Goal: Task Accomplishment & Management: Use online tool/utility

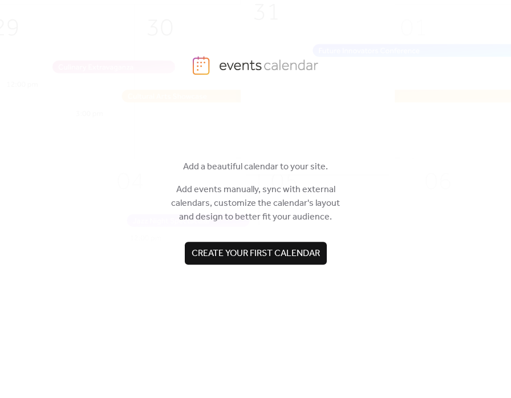
click at [266, 254] on span "Create your first calendar" at bounding box center [255, 254] width 128 height 14
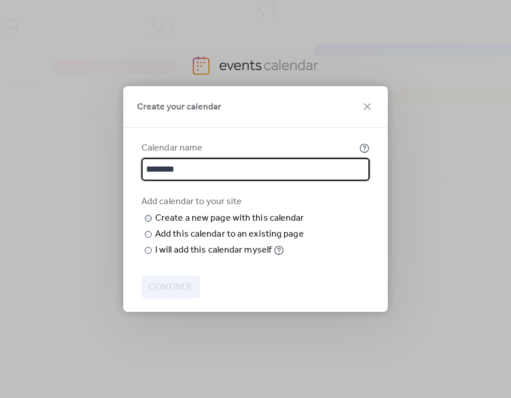
type input "********"
click at [0, 0] on input "text" at bounding box center [0, 0] width 0 height 0
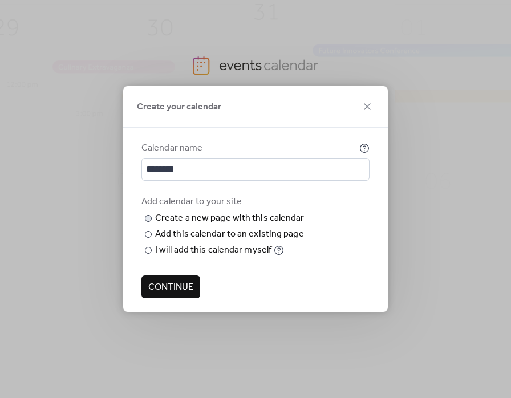
scroll to position [1, 0]
type input "********"
click at [168, 294] on span "Continue" at bounding box center [170, 287] width 45 height 14
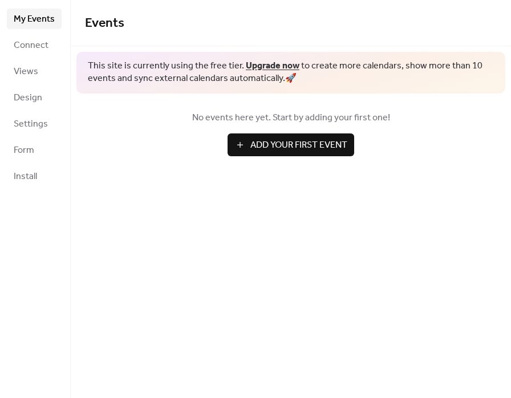
click at [269, 138] on span "Add Your First Event" at bounding box center [298, 145] width 97 height 14
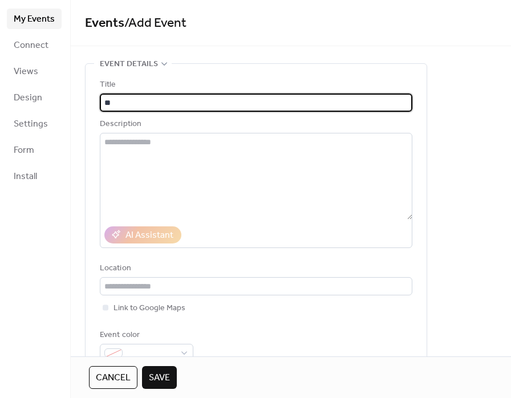
type input "*"
click at [141, 100] on input "**********" at bounding box center [256, 102] width 312 height 18
click at [215, 109] on input "**********" at bounding box center [256, 102] width 312 height 18
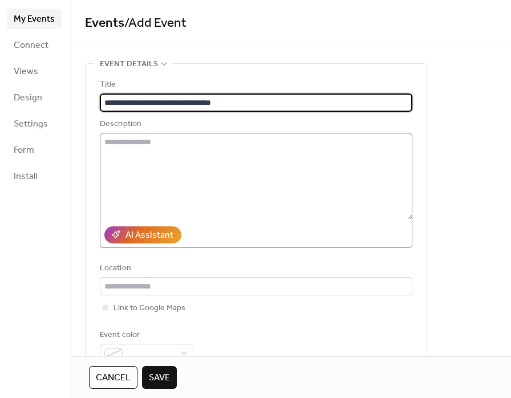
type input "**********"
click at [181, 166] on textarea at bounding box center [256, 176] width 312 height 87
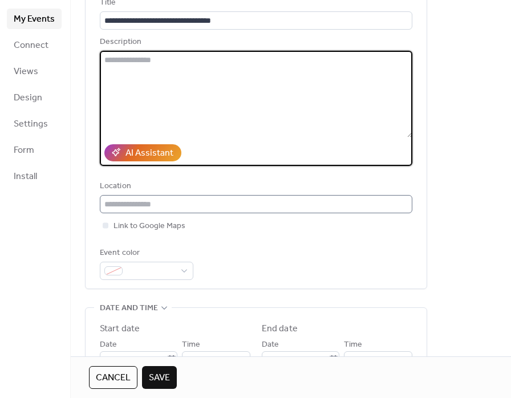
scroll to position [56, 0]
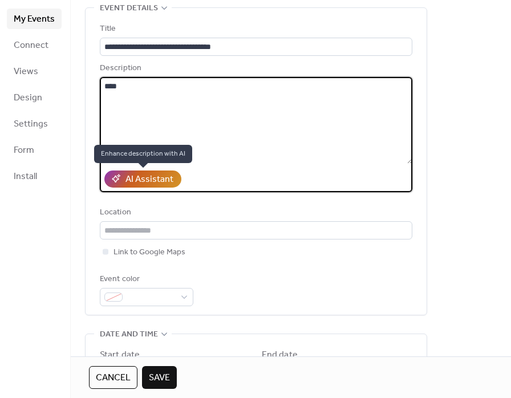
type textarea "****"
click at [132, 173] on div "AI Assistant" at bounding box center [149, 180] width 48 height 14
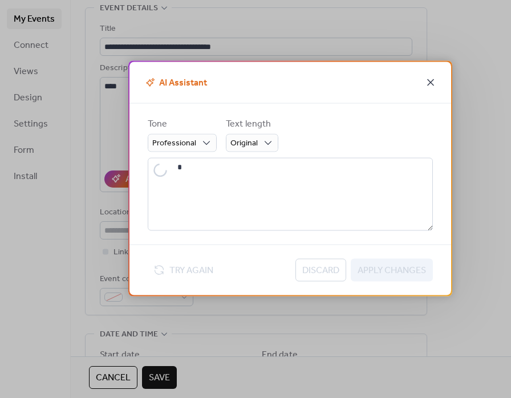
type textarea "**********"
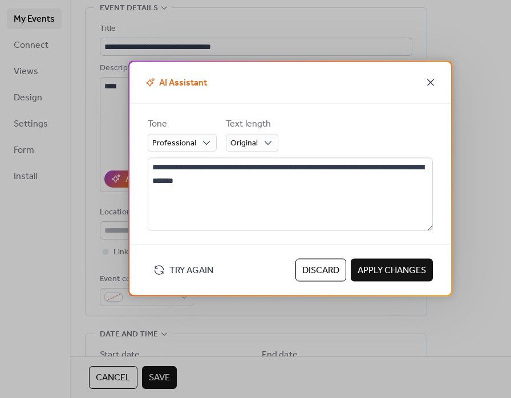
click at [428, 79] on icon at bounding box center [430, 82] width 14 height 14
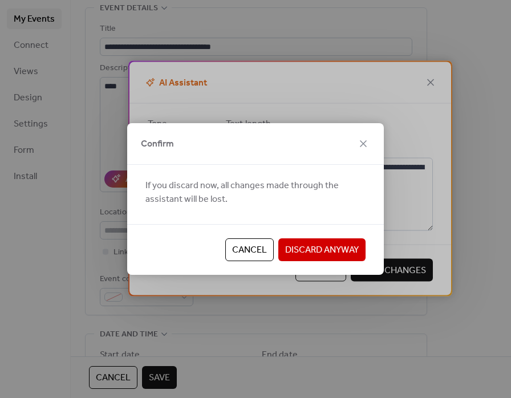
click at [293, 238] on button "Discard Anyway" at bounding box center [321, 249] width 87 height 23
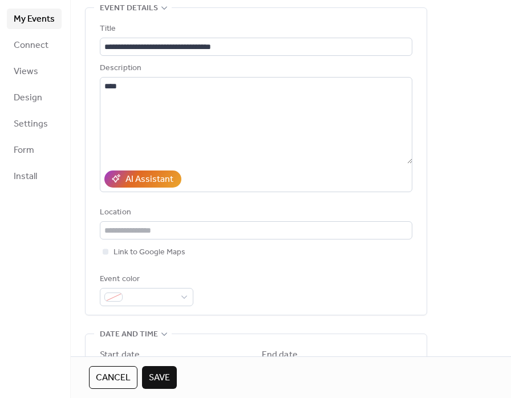
scroll to position [79, 0]
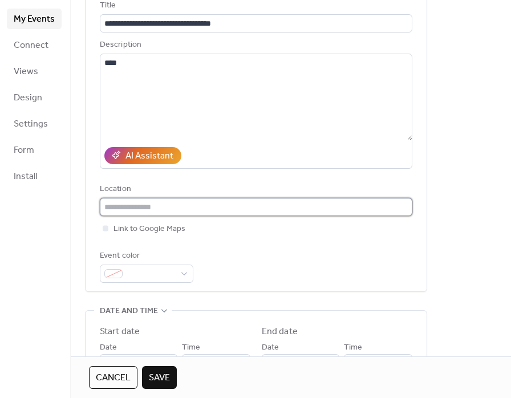
click at [153, 209] on input "text" at bounding box center [256, 207] width 312 height 18
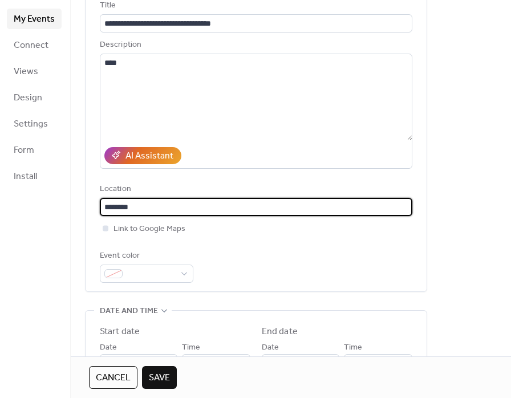
type input "********"
click at [103, 227] on div at bounding box center [106, 228] width 6 height 6
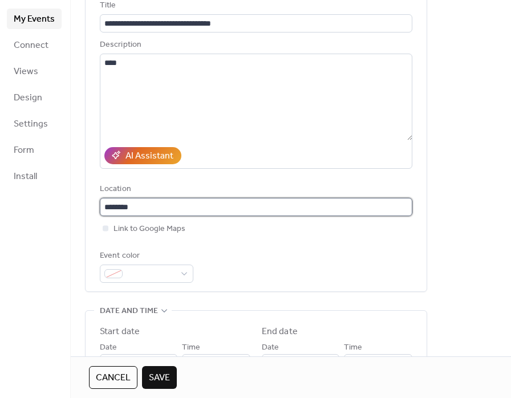
click at [149, 210] on input "********" at bounding box center [256, 207] width 312 height 18
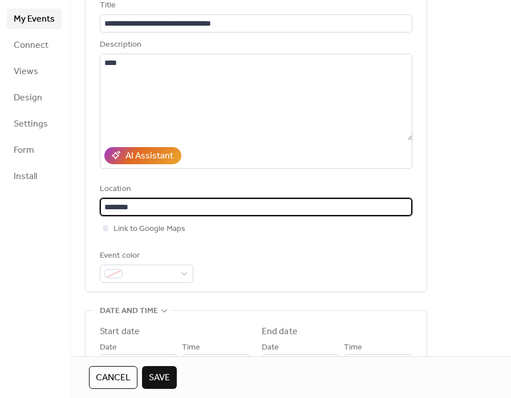
click at [149, 210] on input "********" at bounding box center [256, 207] width 312 height 18
paste input "**********"
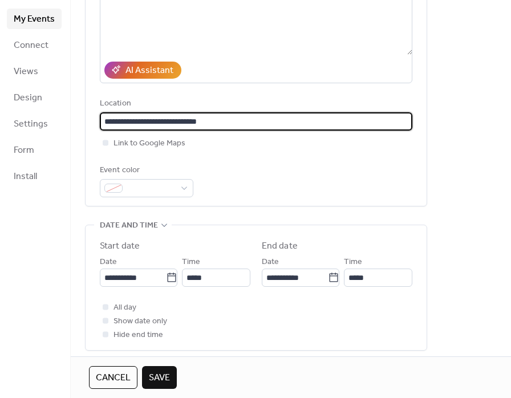
scroll to position [166, 0]
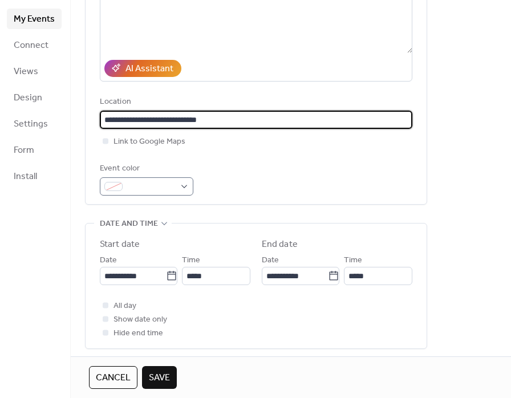
type input "**********"
click at [167, 190] on span at bounding box center [151, 187] width 48 height 14
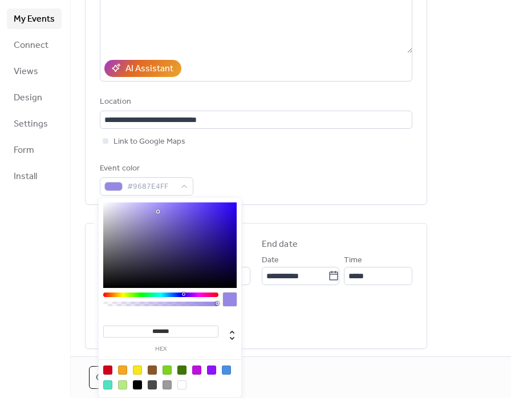
type input "*******"
drag, startPoint x: 163, startPoint y: 217, endPoint x: 157, endPoint y: 210, distance: 8.9
click at [157, 210] on div at bounding box center [169, 244] width 133 height 85
click at [245, 169] on div "Event color #998AE7FF" at bounding box center [256, 179] width 312 height 34
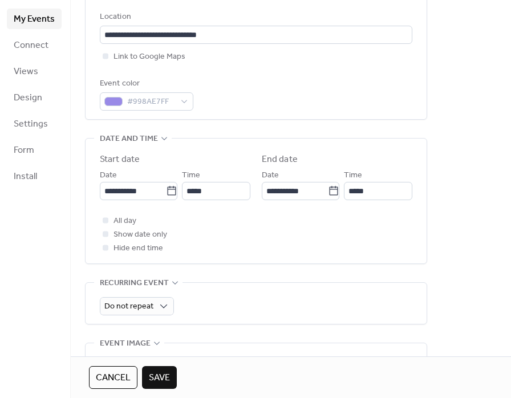
scroll to position [258, 0]
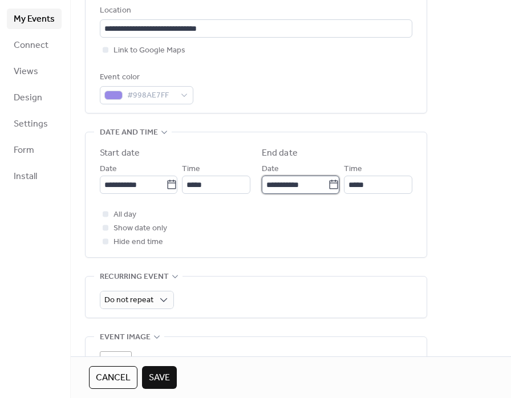
click at [289, 184] on input "**********" at bounding box center [295, 184] width 66 height 18
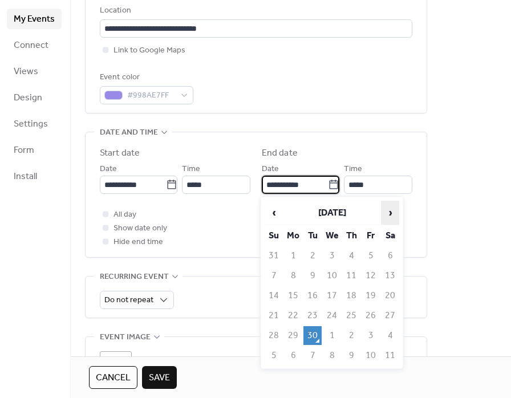
click at [391, 213] on span "›" at bounding box center [389, 212] width 17 height 23
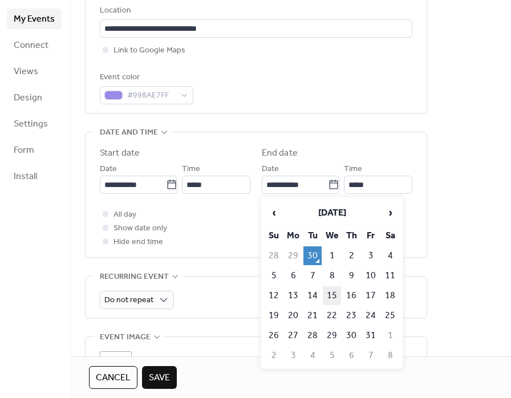
click at [334, 292] on td "15" at bounding box center [332, 295] width 18 height 19
type input "**********"
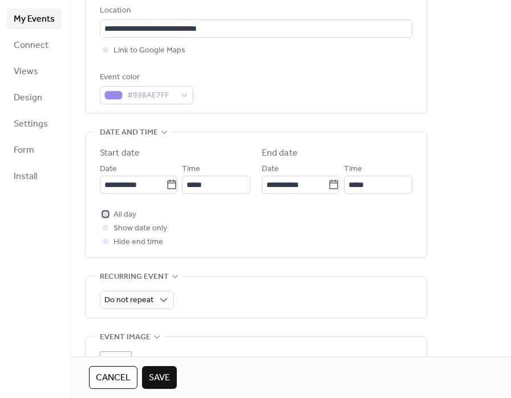
click at [103, 217] on div at bounding box center [106, 214] width 6 height 6
click at [104, 227] on div at bounding box center [106, 228] width 6 height 6
click at [104, 227] on icon at bounding box center [105, 227] width 3 height 2
click at [104, 227] on div at bounding box center [106, 228] width 6 height 6
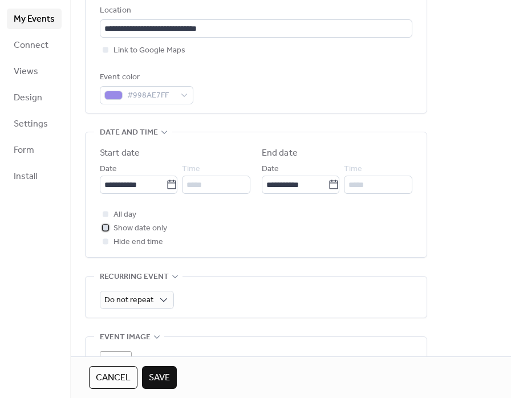
click at [104, 227] on icon at bounding box center [105, 227] width 3 height 2
click at [90, 220] on div "**********" at bounding box center [255, 194] width 341 height 125
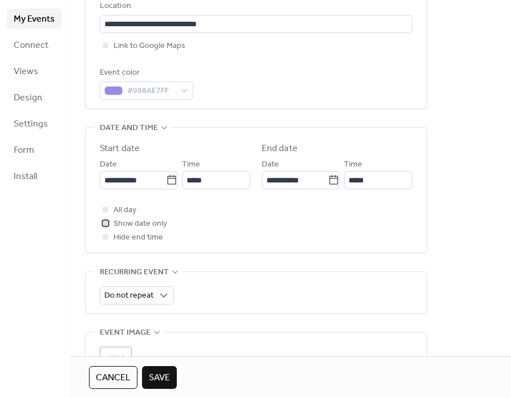
click at [103, 222] on div at bounding box center [106, 223] width 6 height 6
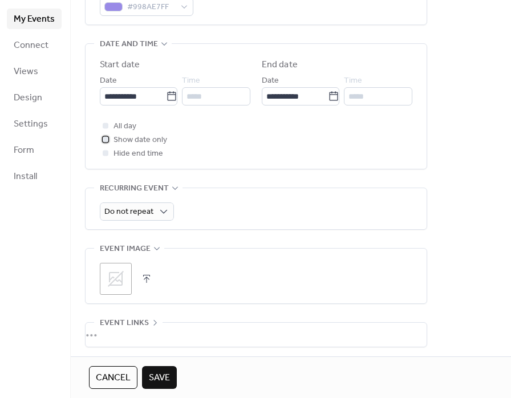
scroll to position [354, 0]
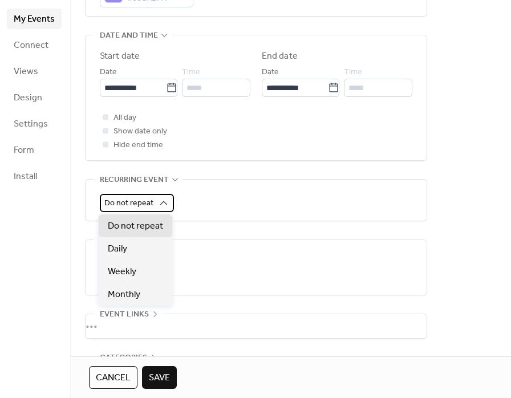
click at [164, 201] on icon at bounding box center [163, 202] width 11 height 11
click at [77, 227] on div "**********" at bounding box center [291, 73] width 440 height 729
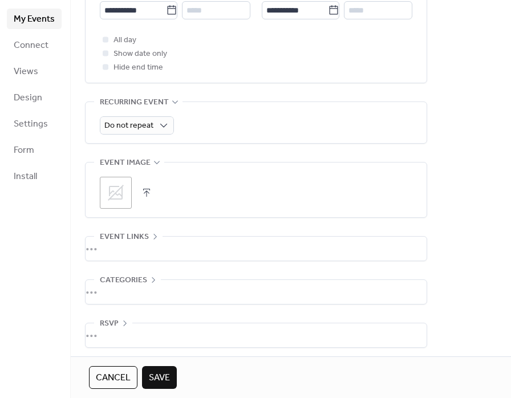
scroll to position [437, 0]
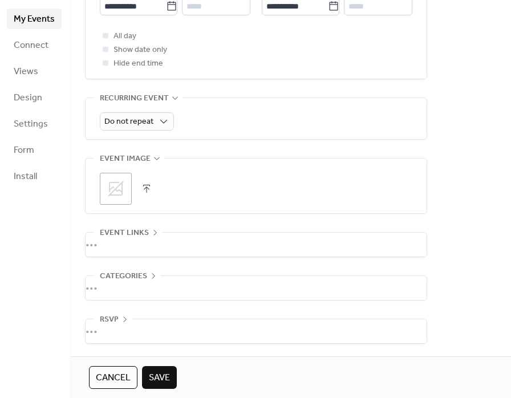
click at [117, 187] on icon at bounding box center [116, 188] width 18 height 18
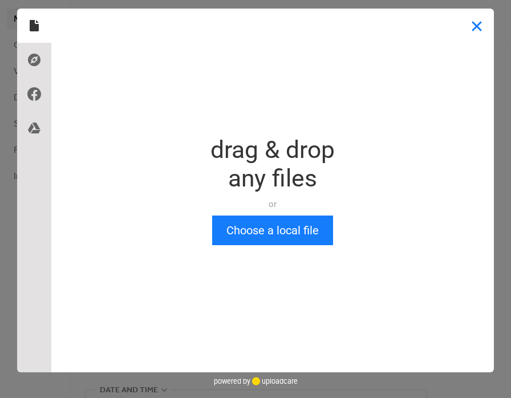
click at [469, 28] on button "Close" at bounding box center [476, 26] width 34 height 34
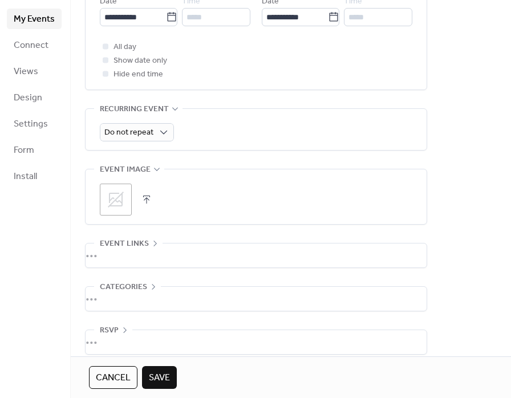
scroll to position [437, 0]
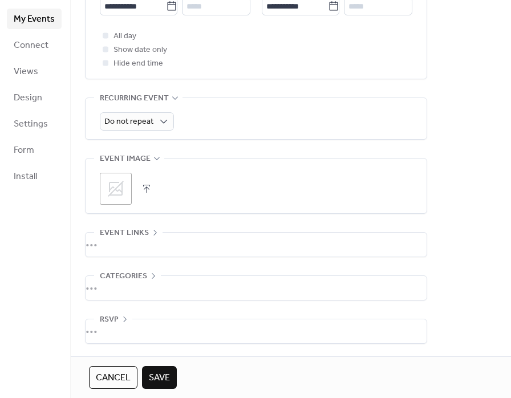
click at [147, 185] on button "button" at bounding box center [146, 189] width 16 height 16
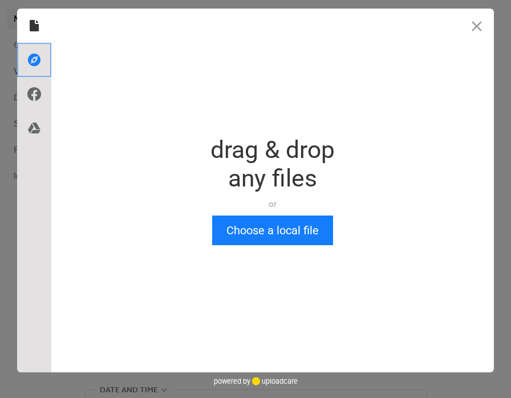
click at [34, 64] on use at bounding box center [34, 60] width 13 height 13
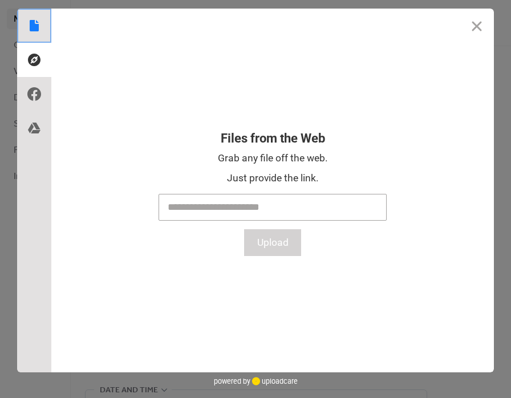
click at [32, 37] on div at bounding box center [34, 26] width 34 height 34
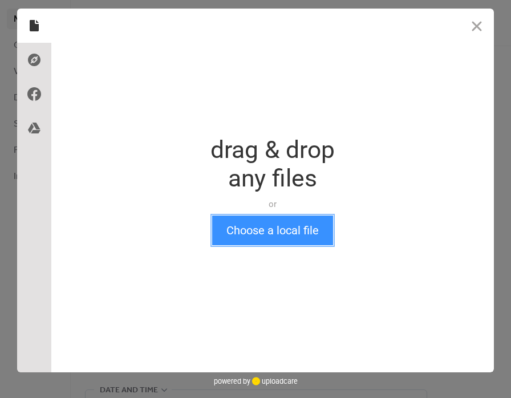
click at [250, 224] on button "Choose a local file" at bounding box center [272, 230] width 121 height 30
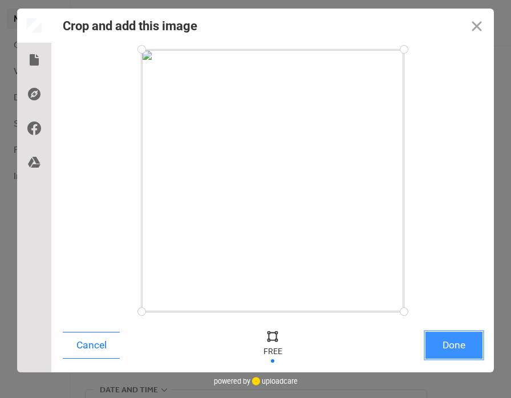
click at [442, 343] on button "Done" at bounding box center [453, 345] width 57 height 27
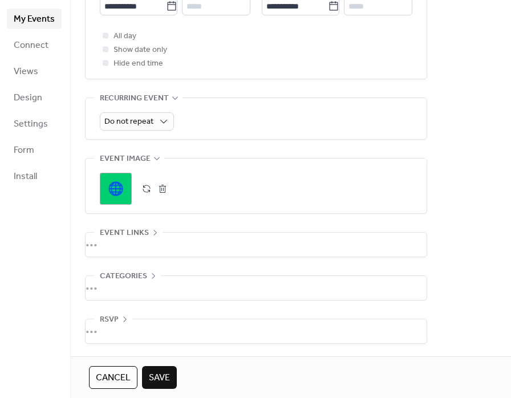
click at [111, 316] on span "RSVP" at bounding box center [109, 320] width 19 height 14
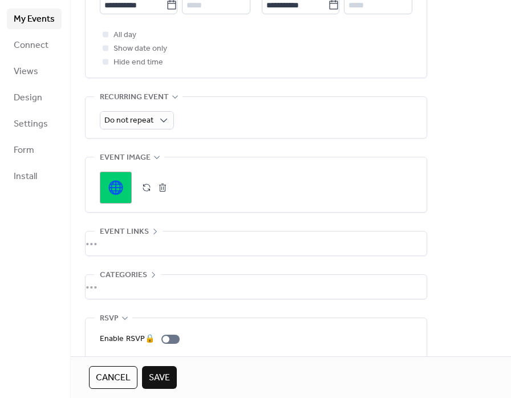
scroll to position [477, 0]
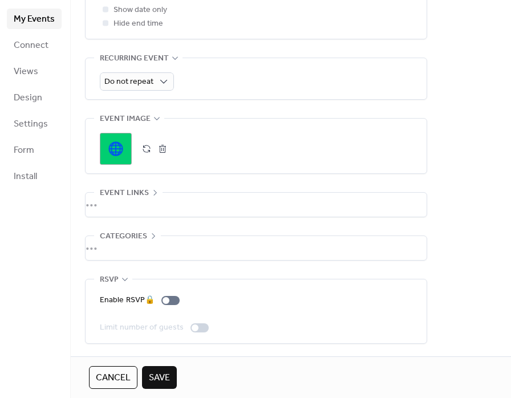
click at [160, 374] on span "Save" at bounding box center [159, 378] width 21 height 14
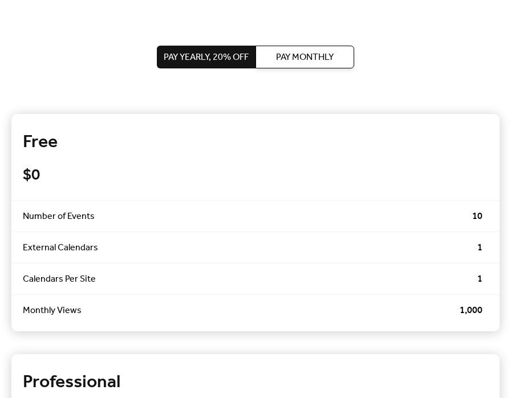
scroll to position [11, 0]
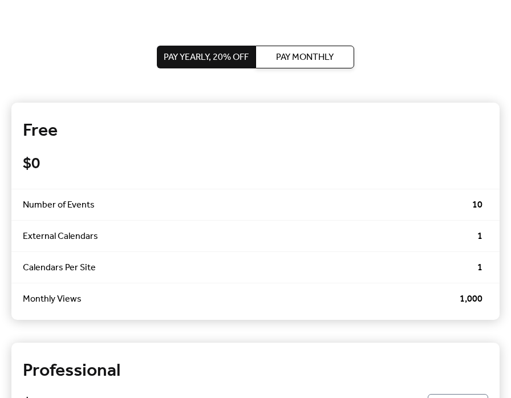
click at [302, 54] on span "Pay Monthly" at bounding box center [305, 58] width 58 height 14
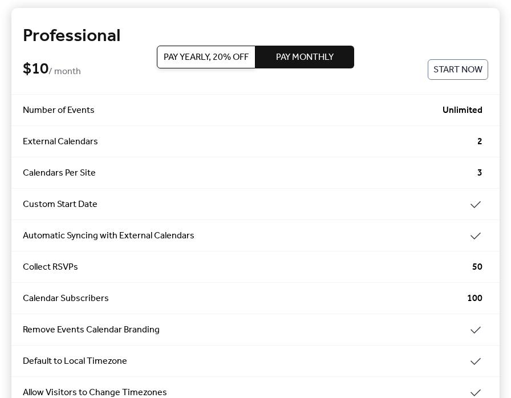
scroll to position [322, 0]
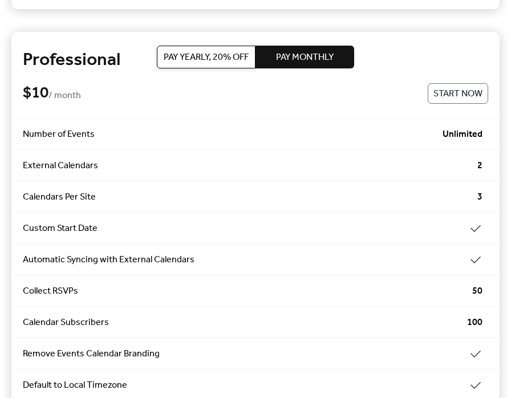
click at [82, 170] on span "External Calendars" at bounding box center [250, 166] width 454 height 14
click at [84, 194] on span "Calendars Per Site" at bounding box center [250, 197] width 454 height 14
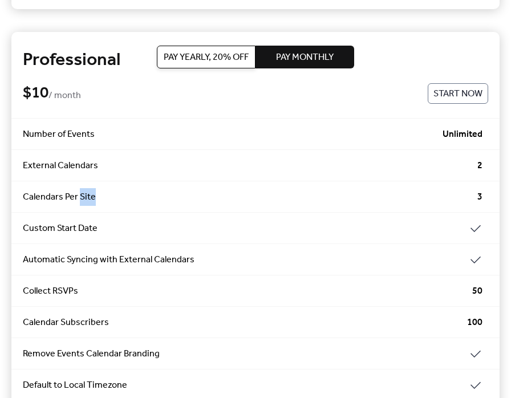
click at [84, 194] on span "Calendars Per Site" at bounding box center [250, 197] width 454 height 14
click at [173, 184] on div "Calendars Per Site 3" at bounding box center [255, 196] width 488 height 31
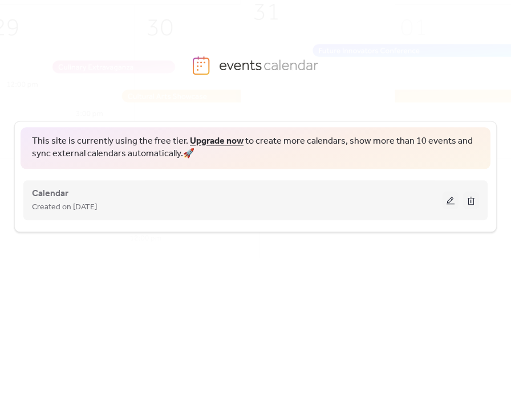
click at [248, 202] on div "Created on [DATE]" at bounding box center [237, 207] width 410 height 14
click at [48, 197] on span "Calendar" at bounding box center [50, 194] width 36 height 14
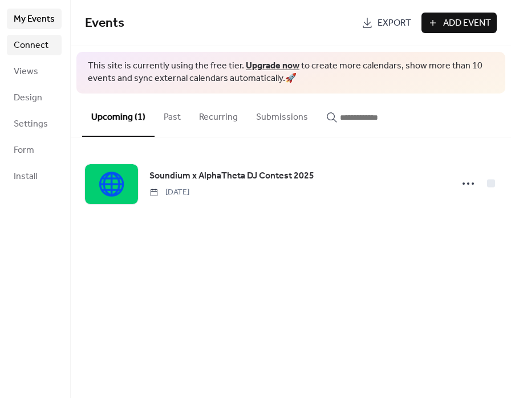
click at [9, 45] on link "Connect" at bounding box center [34, 45] width 55 height 21
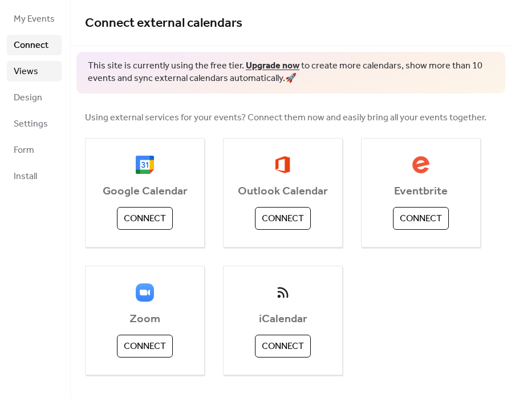
click at [32, 75] on span "Views" at bounding box center [26, 72] width 25 height 14
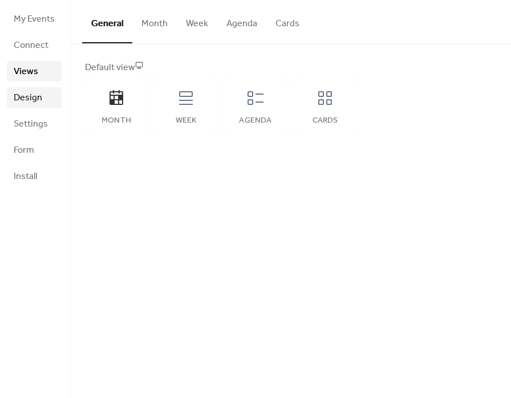
click at [27, 102] on span "Design" at bounding box center [28, 98] width 28 height 14
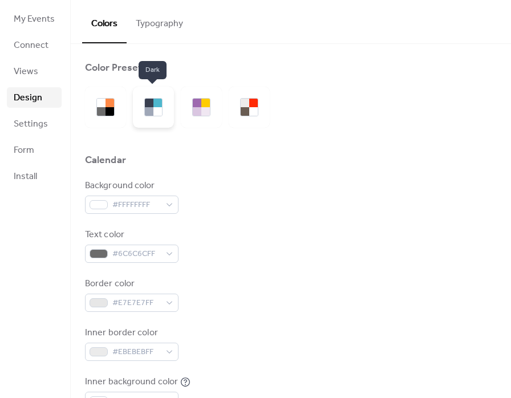
click at [164, 111] on div at bounding box center [153, 107] width 41 height 41
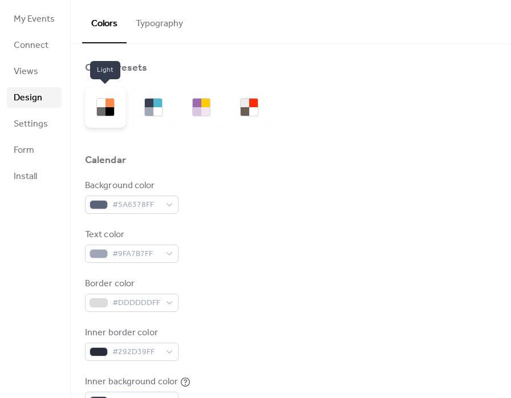
click at [107, 112] on div at bounding box center [109, 111] width 9 height 9
click at [17, 133] on link "Settings" at bounding box center [34, 123] width 55 height 21
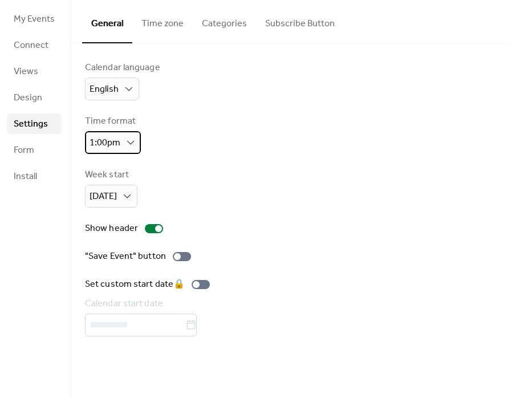
click at [120, 141] on div "1:00pm" at bounding box center [113, 142] width 56 height 23
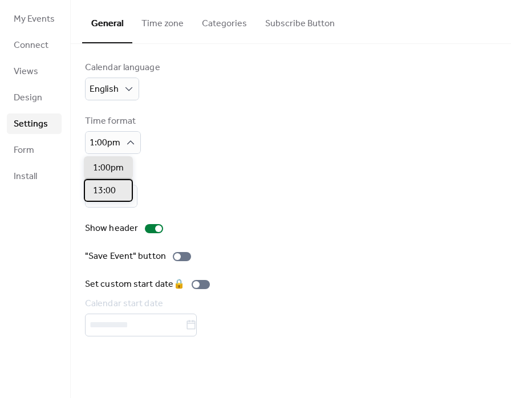
click at [108, 185] on span "13:00" at bounding box center [104, 191] width 23 height 14
click at [161, 139] on div "Time format 13:00" at bounding box center [290, 134] width 411 height 39
click at [111, 195] on span "[DATE]" at bounding box center [102, 196] width 27 height 18
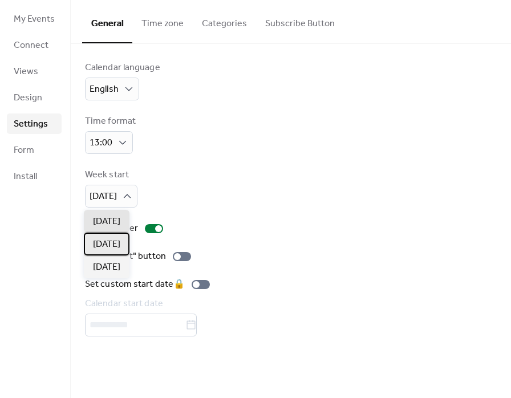
click at [114, 248] on span "[DATE]" at bounding box center [106, 245] width 27 height 14
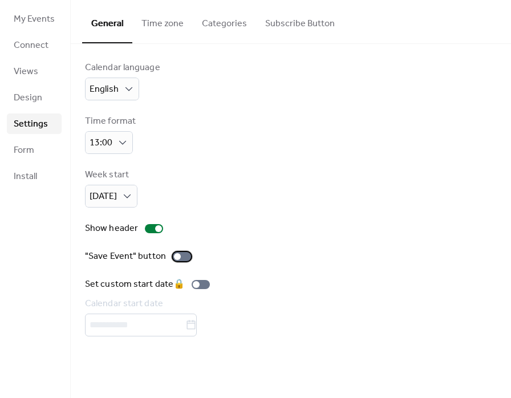
click at [178, 258] on div at bounding box center [182, 256] width 18 height 9
click at [29, 105] on span "Design" at bounding box center [28, 98] width 28 height 14
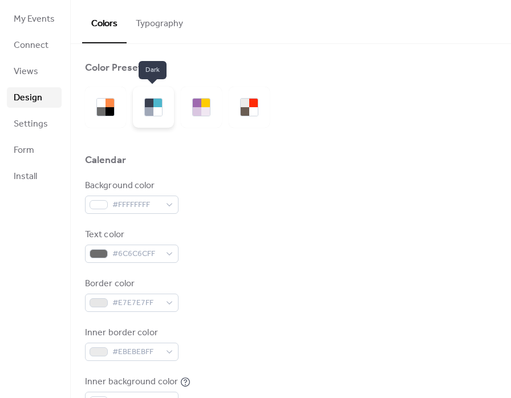
click at [142, 109] on div at bounding box center [153, 107] width 41 height 41
click at [44, 71] on link "Views" at bounding box center [34, 71] width 55 height 21
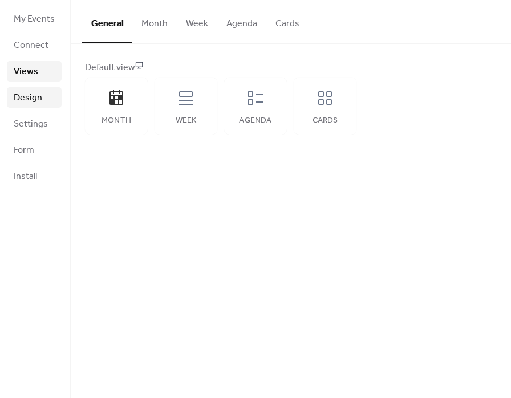
click at [47, 98] on link "Design" at bounding box center [34, 97] width 55 height 21
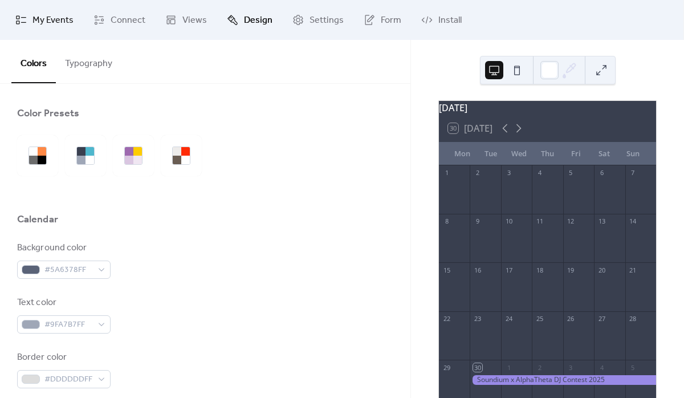
click at [56, 14] on span "My Events" at bounding box center [52, 21] width 41 height 14
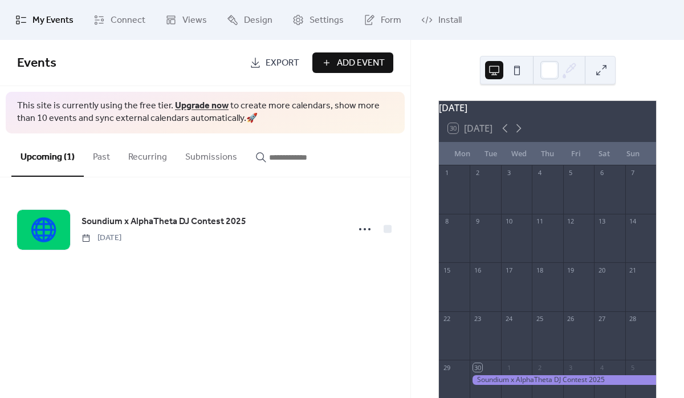
click at [512, 70] on button at bounding box center [517, 70] width 18 height 18
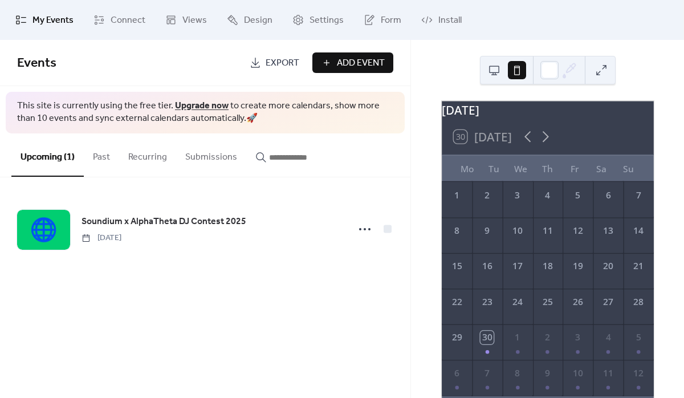
click at [497, 70] on button at bounding box center [494, 70] width 18 height 18
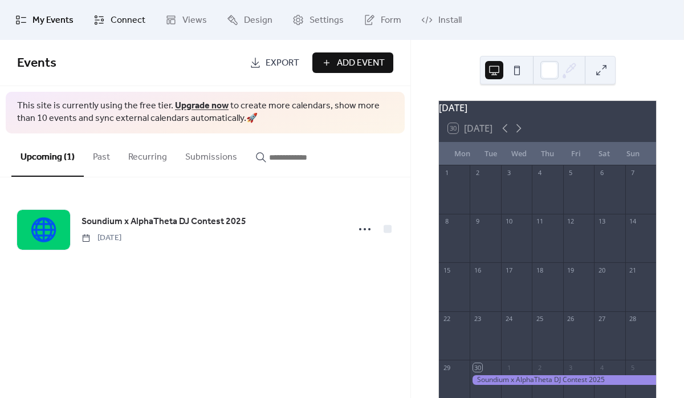
click at [125, 17] on span "Connect" at bounding box center [128, 21] width 35 height 14
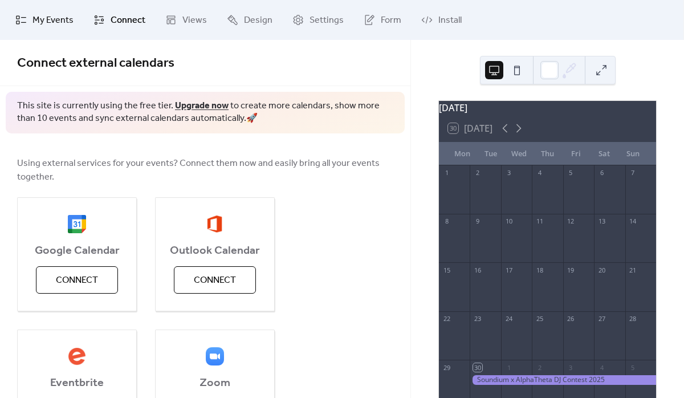
click at [51, 22] on span "My Events" at bounding box center [52, 21] width 41 height 14
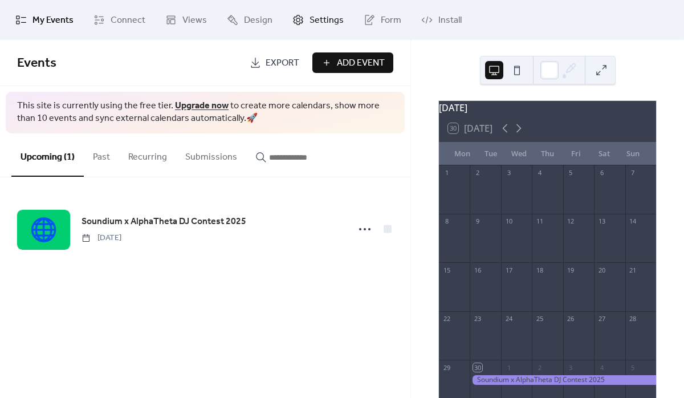
click at [312, 27] on span "Settings" at bounding box center [326, 21] width 34 height 14
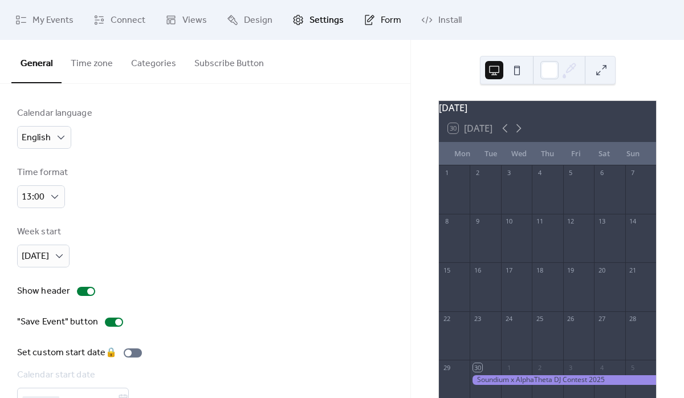
click at [374, 27] on link "Form" at bounding box center [382, 20] width 55 height 31
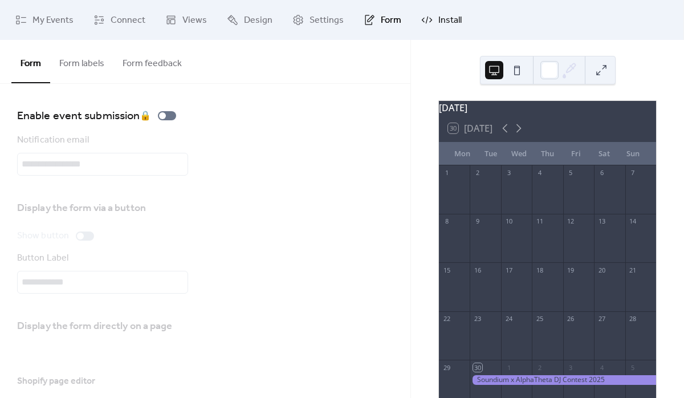
click at [438, 26] on span "Install" at bounding box center [449, 21] width 23 height 14
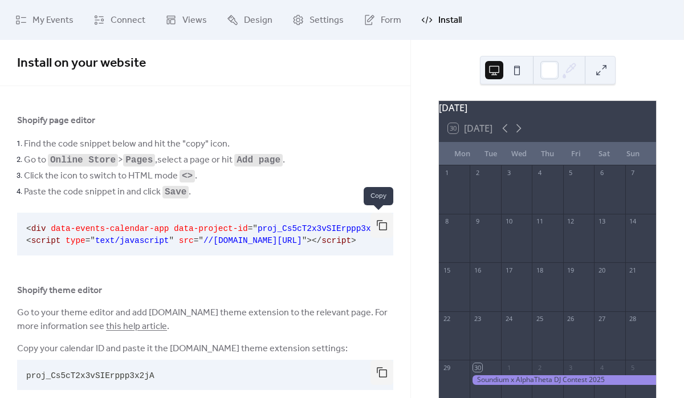
click at [379, 223] on button "button" at bounding box center [381, 225] width 23 height 25
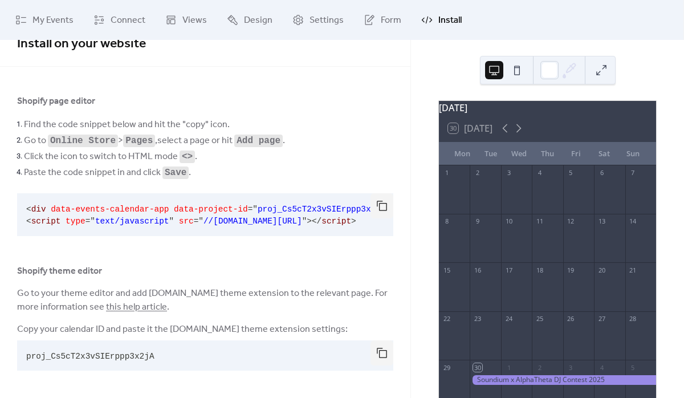
click at [209, 292] on span "Go to your theme editor and add [DOMAIN_NAME] theme extension to the relevant p…" at bounding box center [205, 300] width 376 height 27
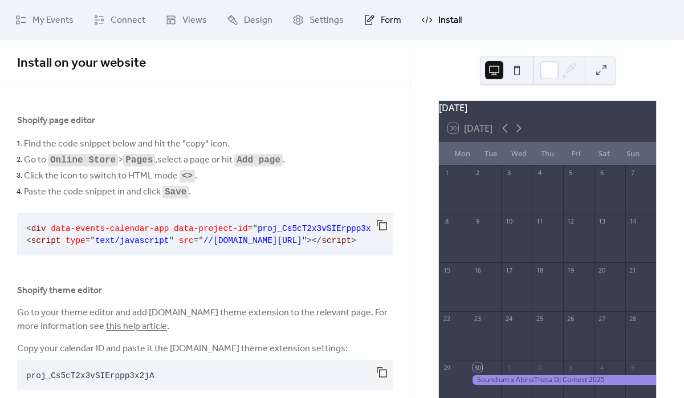
click at [387, 27] on span "Form" at bounding box center [391, 21] width 21 height 14
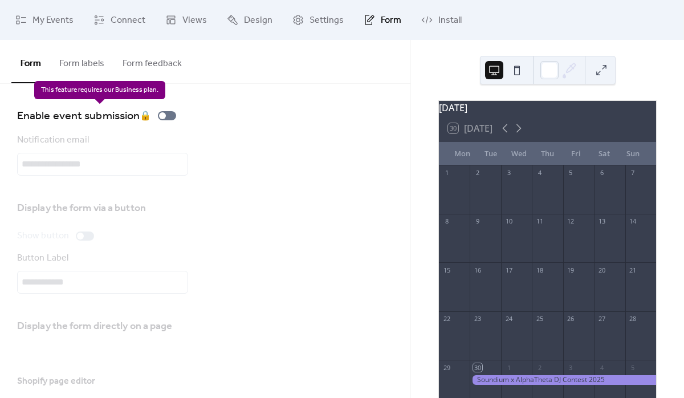
click at [166, 117] on div "Enable event submission 🔒" at bounding box center [99, 116] width 164 height 18
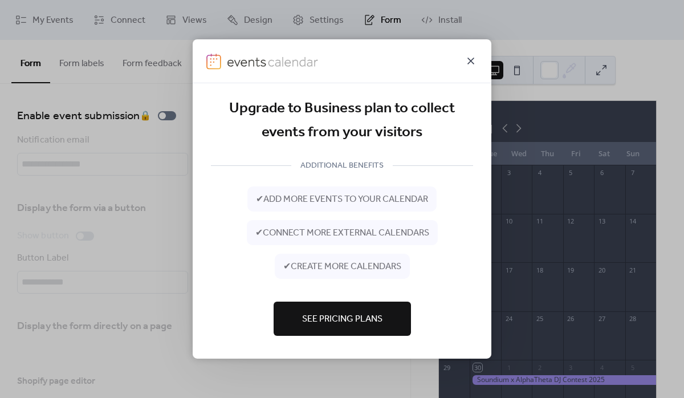
click at [470, 61] on icon at bounding box center [470, 61] width 7 height 7
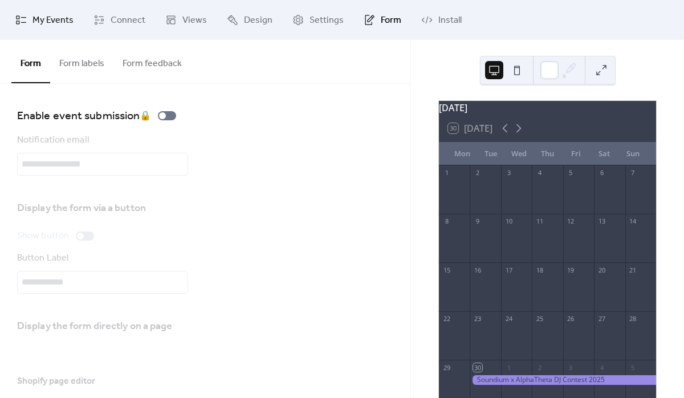
click at [39, 14] on span "My Events" at bounding box center [52, 21] width 41 height 14
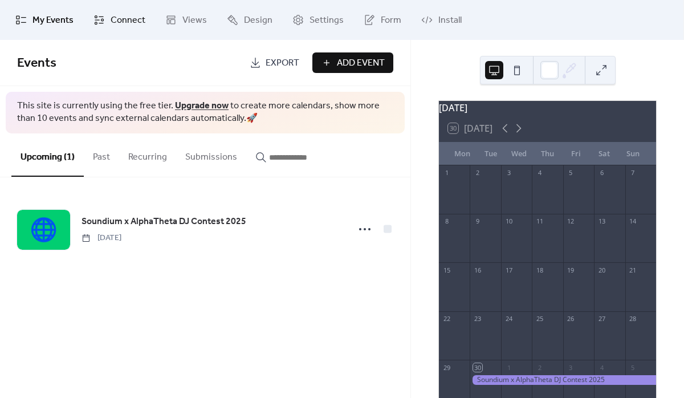
click at [119, 23] on span "Connect" at bounding box center [128, 21] width 35 height 14
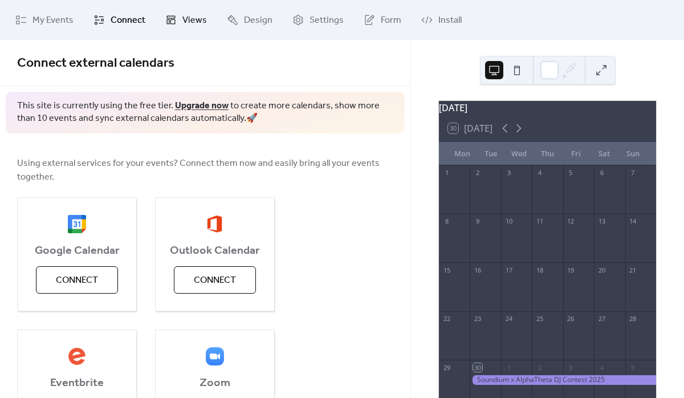
click at [169, 23] on icon at bounding box center [171, 20] width 9 height 9
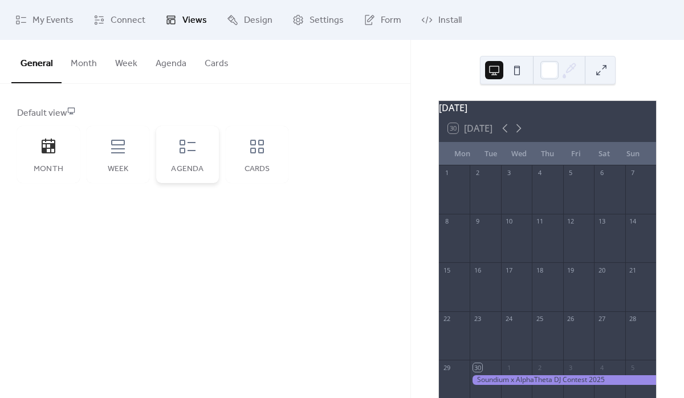
click at [190, 151] on icon at bounding box center [187, 146] width 18 height 18
click at [242, 145] on div "Cards" at bounding box center [257, 154] width 63 height 57
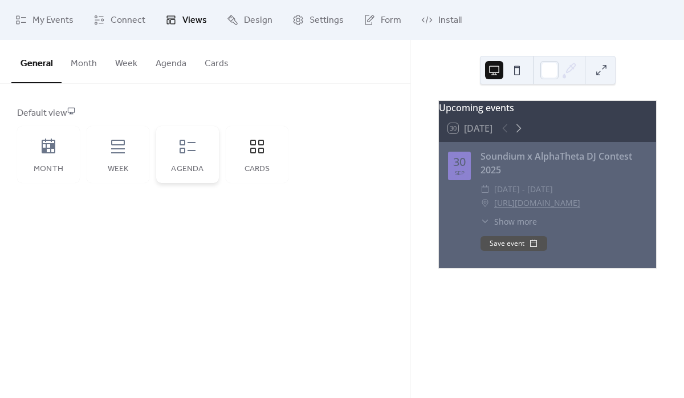
click at [176, 146] on div "Agenda" at bounding box center [187, 154] width 63 height 57
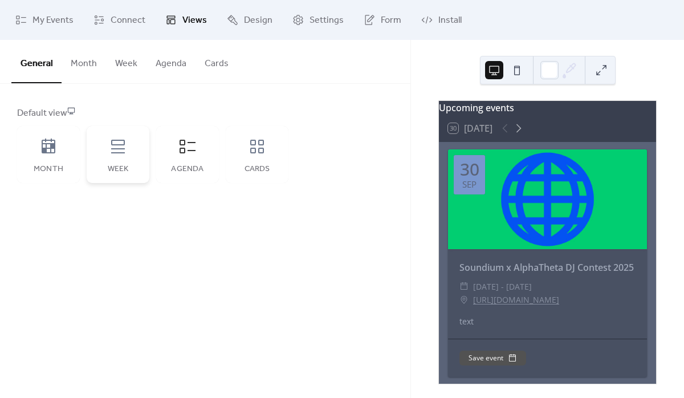
click at [108, 147] on div "Week" at bounding box center [118, 154] width 63 height 57
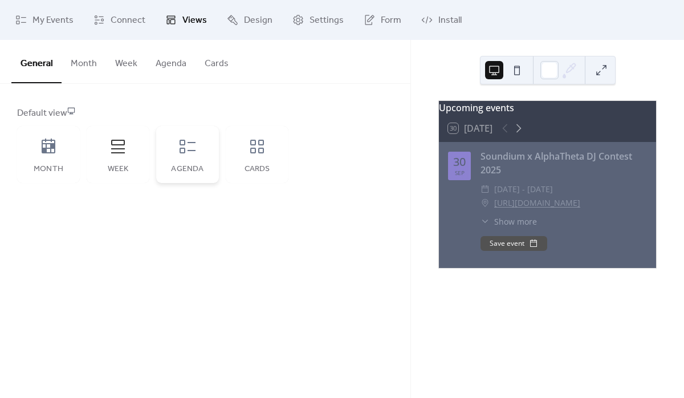
click at [197, 152] on div "Agenda" at bounding box center [187, 154] width 63 height 57
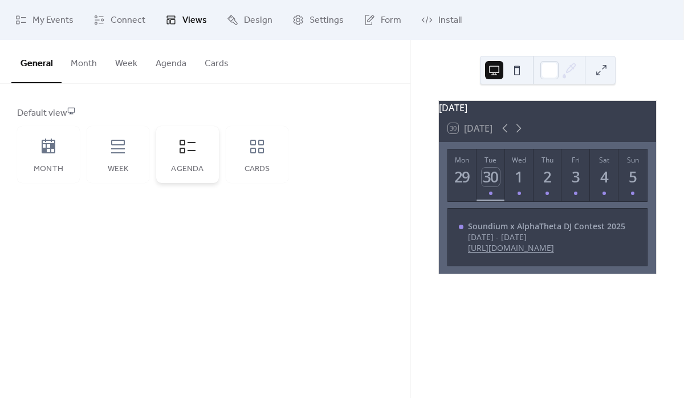
click at [176, 152] on div "Agenda" at bounding box center [187, 154] width 63 height 57
click at [110, 160] on div "Week" at bounding box center [118, 154] width 63 height 57
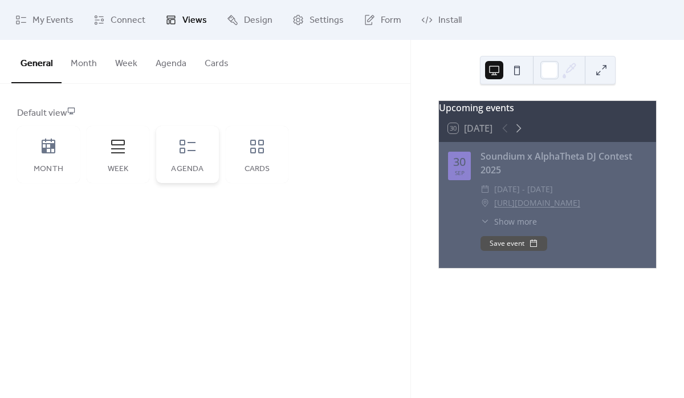
click at [183, 156] on div "Agenda" at bounding box center [187, 154] width 63 height 57
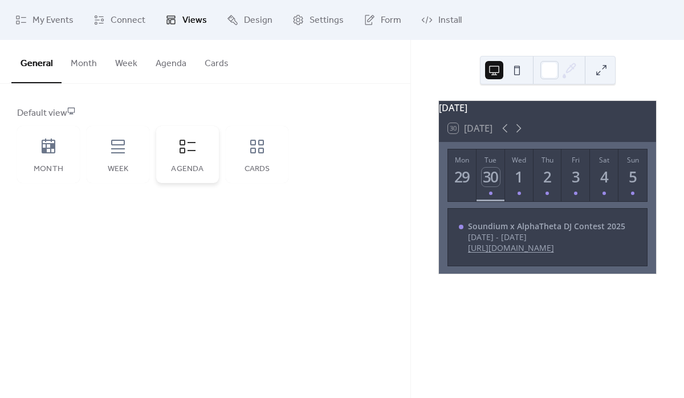
click at [183, 156] on div "Agenda" at bounding box center [187, 154] width 63 height 57
click at [117, 160] on div "Week" at bounding box center [118, 154] width 63 height 57
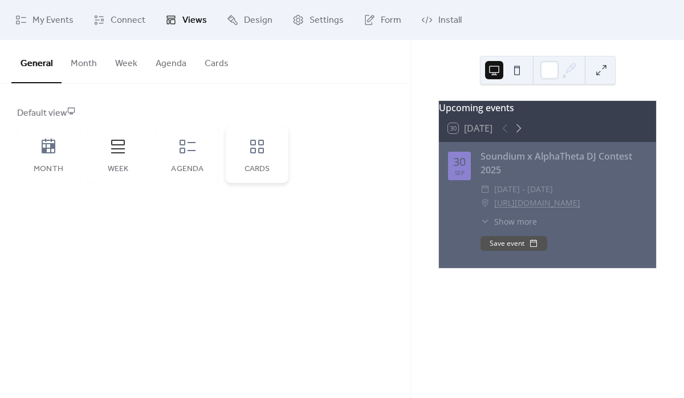
click at [270, 149] on div "Cards" at bounding box center [257, 154] width 63 height 57
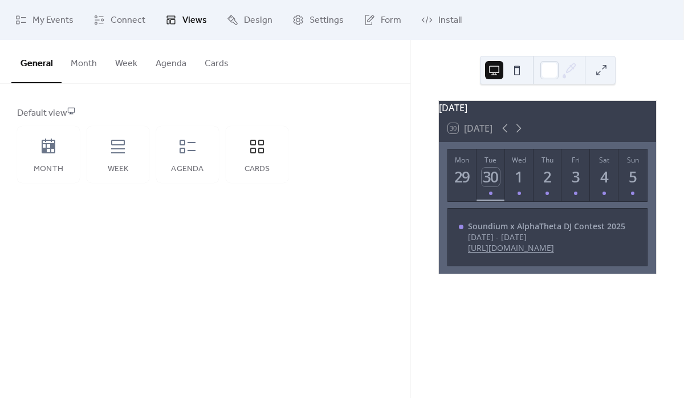
click at [76, 68] on button "Month" at bounding box center [84, 61] width 44 height 42
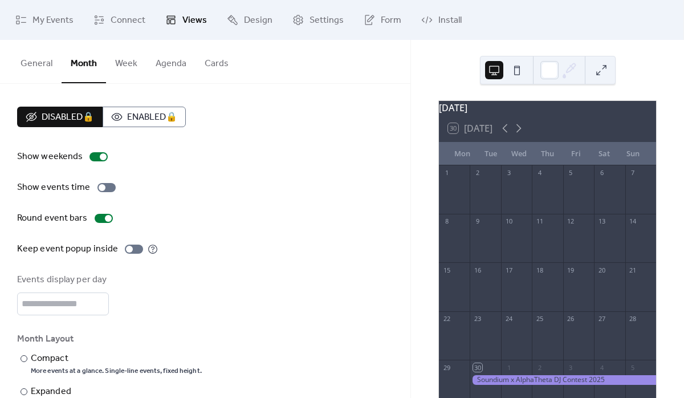
click at [23, 67] on button "General" at bounding box center [36, 61] width 50 height 42
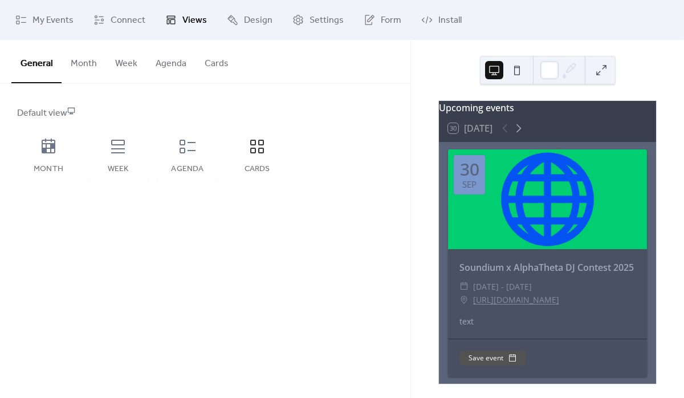
click at [104, 60] on button "Month" at bounding box center [84, 61] width 44 height 42
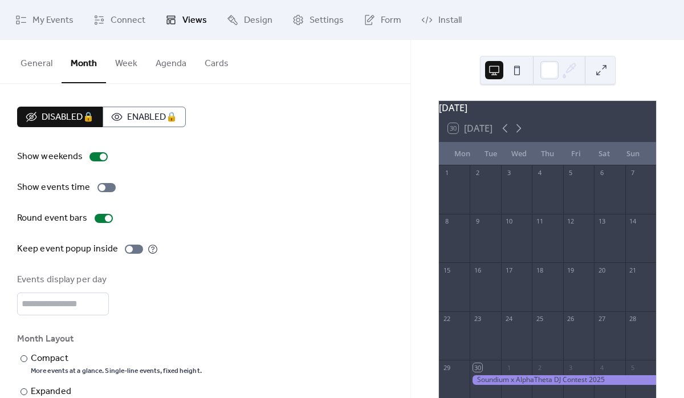
click at [119, 61] on button "Week" at bounding box center [126, 61] width 40 height 42
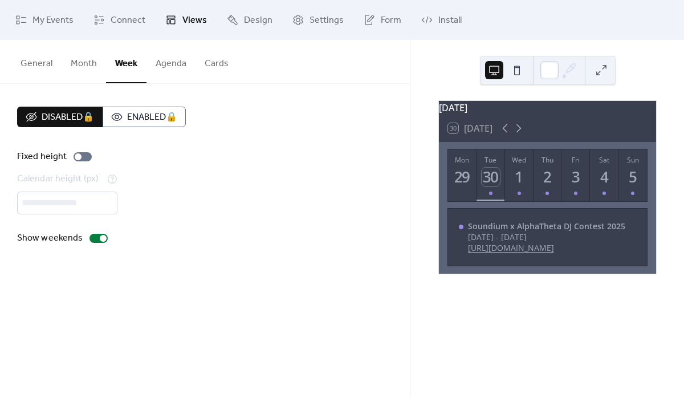
click at [162, 61] on button "Agenda" at bounding box center [170, 61] width 49 height 42
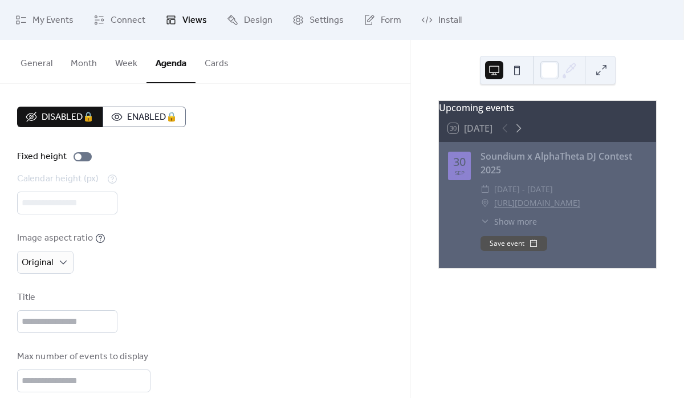
click at [23, 60] on button "General" at bounding box center [36, 61] width 50 height 42
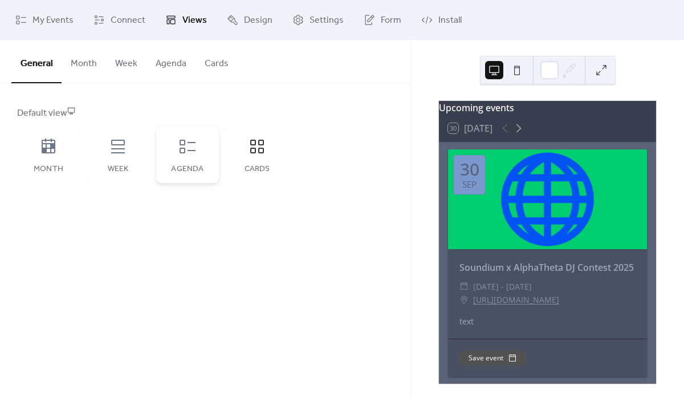
click at [200, 153] on div "Agenda" at bounding box center [187, 154] width 63 height 57
click at [264, 150] on icon at bounding box center [257, 146] width 18 height 18
